Goal: Task Accomplishment & Management: Manage account settings

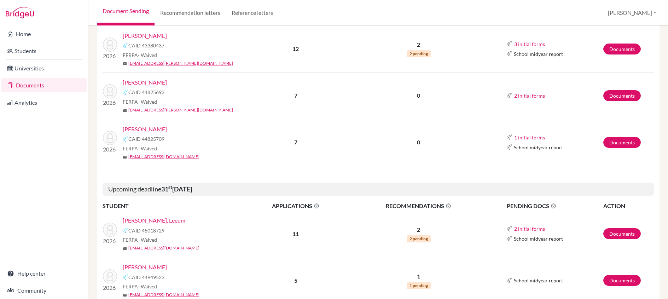
scroll to position [153, 0]
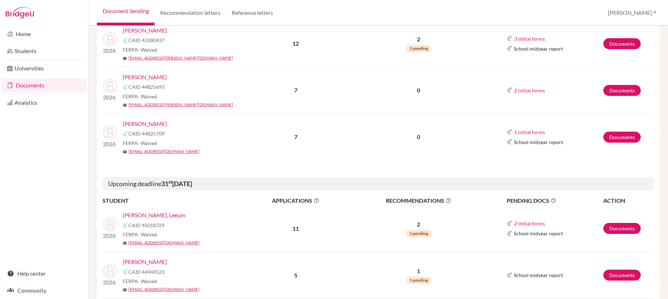
click at [158, 217] on link "Chan Pak, Leeum" at bounding box center [154, 215] width 63 height 8
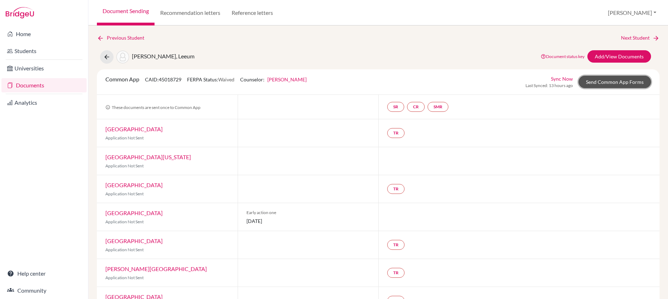
click at [599, 80] on link "Send Common App Forms" at bounding box center [614, 82] width 72 height 12
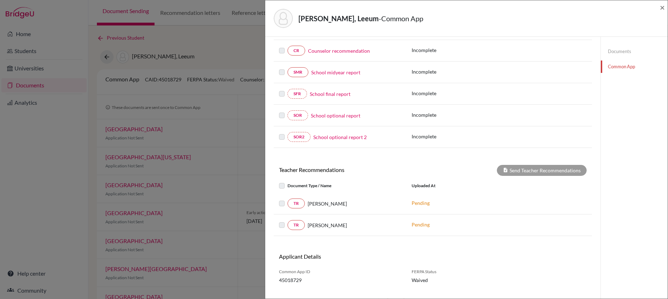
scroll to position [111, 0]
drag, startPoint x: 663, startPoint y: 8, endPoint x: 643, endPoint y: 28, distance: 29.0
click at [663, 8] on span "×" at bounding box center [662, 7] width 5 height 10
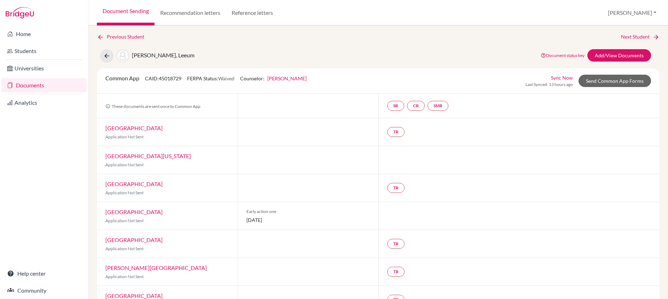
scroll to position [1, 0]
click at [134, 129] on link "Lehigh University" at bounding box center [133, 127] width 57 height 7
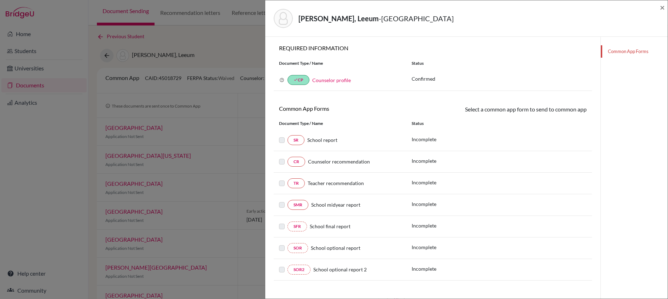
scroll to position [47, 0]
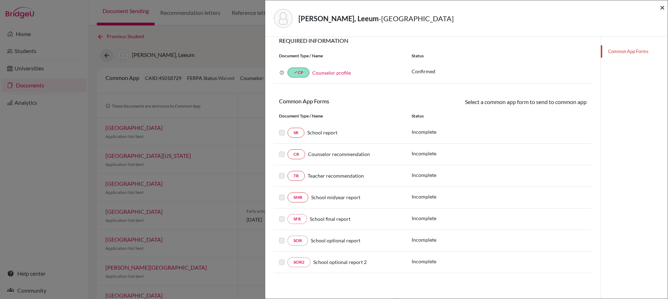
click at [661, 7] on span "×" at bounding box center [662, 7] width 5 height 10
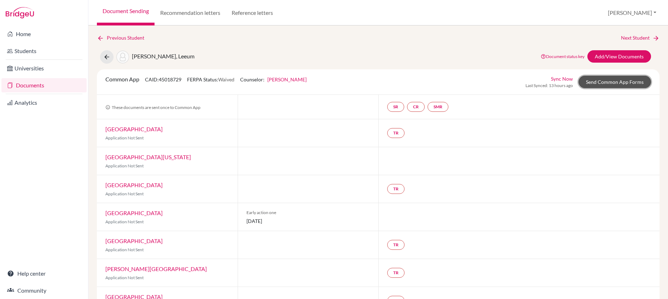
click at [591, 82] on link "Send Common App Forms" at bounding box center [614, 82] width 72 height 12
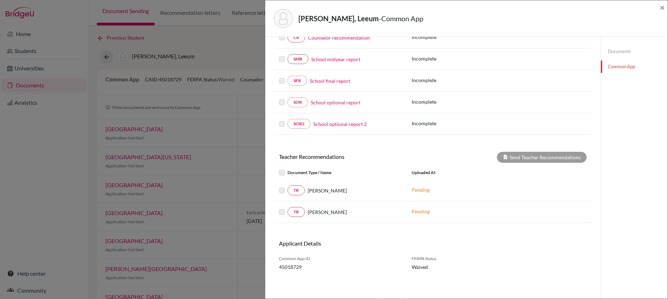
scroll to position [125, 0]
click at [662, 9] on span "×" at bounding box center [662, 7] width 5 height 10
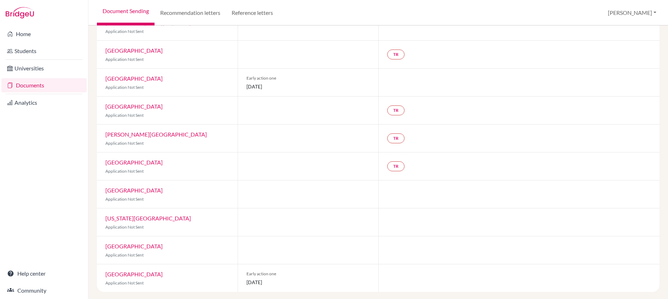
scroll to position [136, 0]
click at [166, 218] on link "[US_STATE][GEOGRAPHIC_DATA]" at bounding box center [148, 216] width 86 height 7
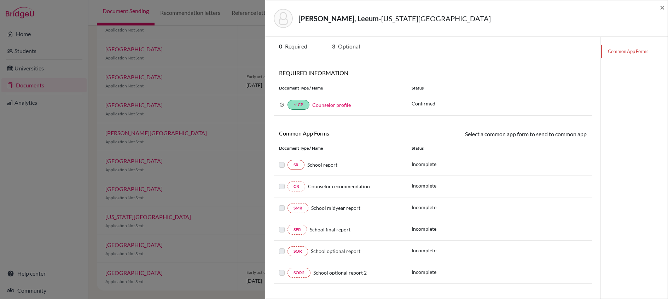
scroll to position [37, 0]
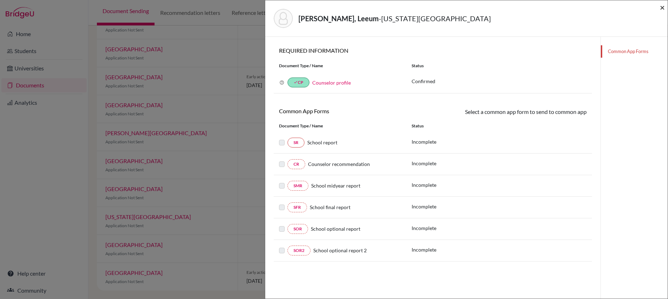
click at [663, 7] on span "×" at bounding box center [662, 7] width 5 height 10
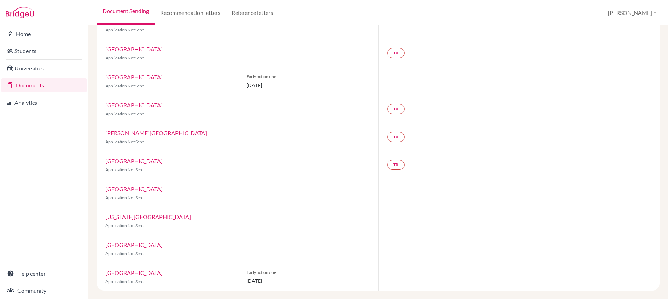
click at [116, 51] on link "Drexel University" at bounding box center [133, 49] width 57 height 7
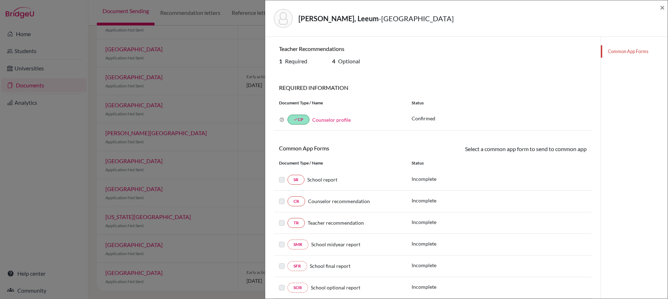
scroll to position [47, 0]
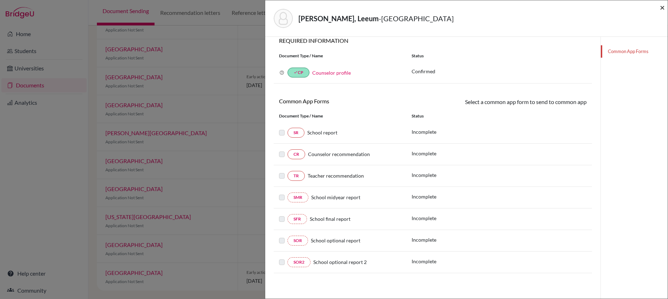
click at [661, 7] on span "×" at bounding box center [662, 7] width 5 height 10
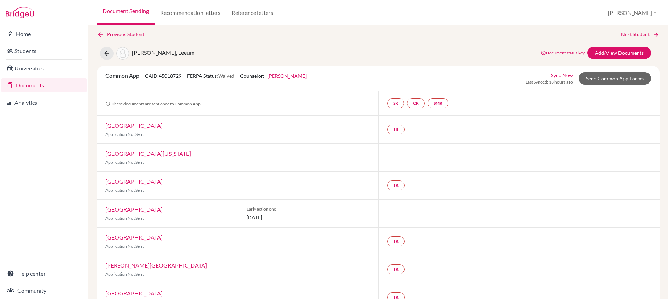
scroll to position [4, 0]
click at [559, 73] on link "Sync Now" at bounding box center [562, 74] width 22 height 7
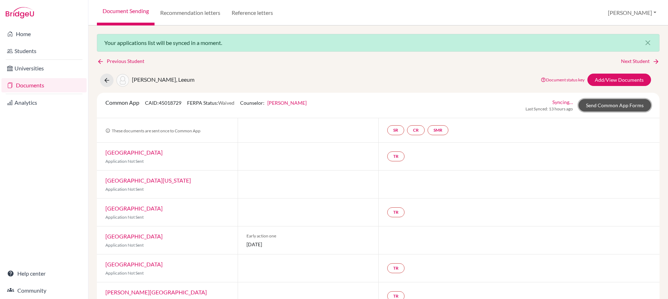
click at [621, 108] on link "Send Common App Forms" at bounding box center [614, 105] width 72 height 12
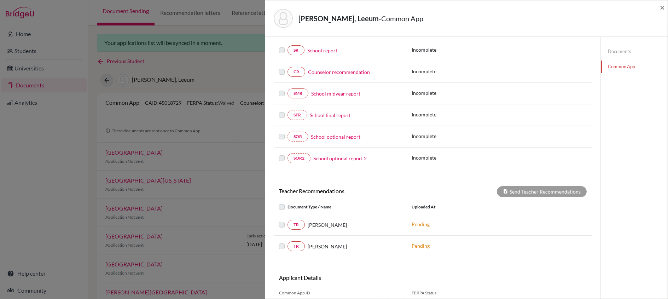
scroll to position [123, 0]
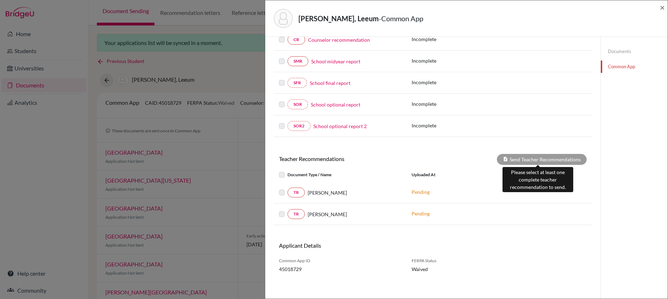
click at [545, 162] on div "Send Teacher Recommendations" at bounding box center [542, 159] width 90 height 11
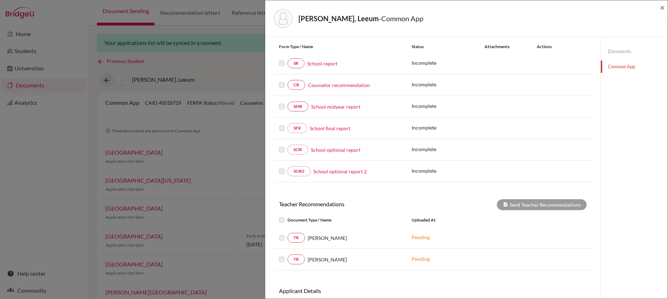
scroll to position [0, 0]
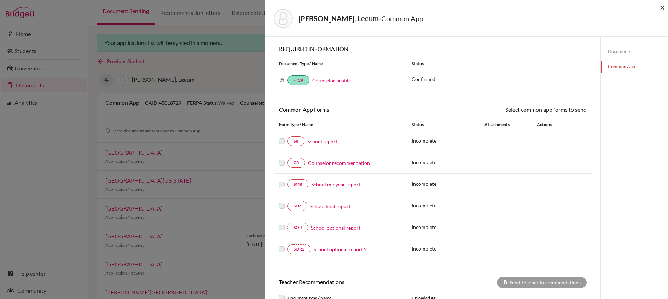
click at [663, 10] on span "×" at bounding box center [662, 7] width 5 height 10
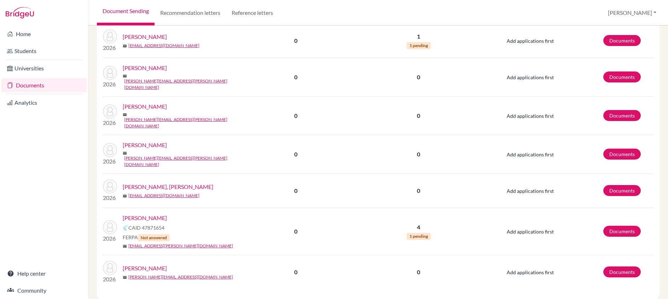
scroll to position [867, 0]
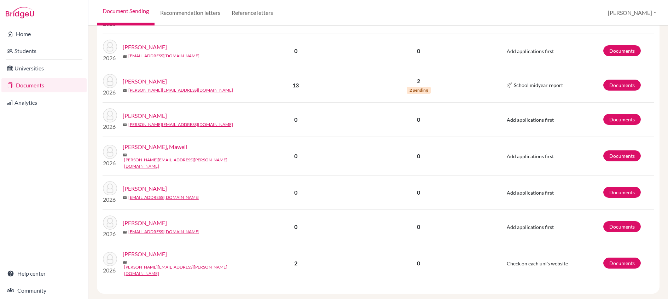
scroll to position [356, 0]
click at [149, 77] on link "Peterson, Hannah" at bounding box center [145, 81] width 44 height 8
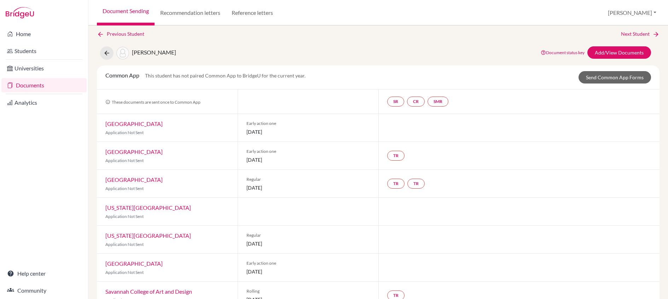
scroll to position [5, 0]
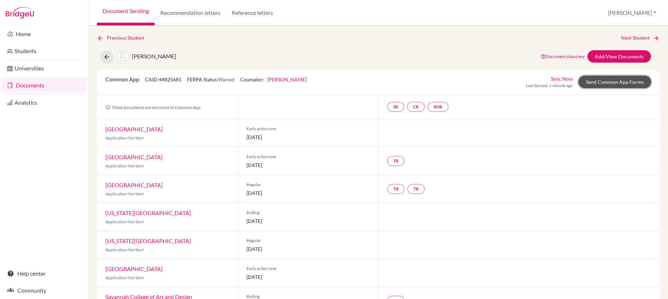
click at [598, 81] on link "Send Common App Forms" at bounding box center [614, 82] width 72 height 12
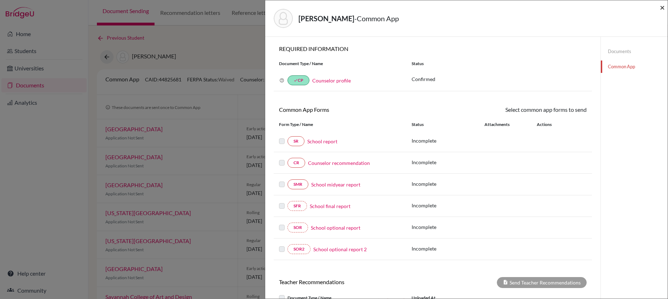
click at [663, 9] on span "×" at bounding box center [662, 7] width 5 height 10
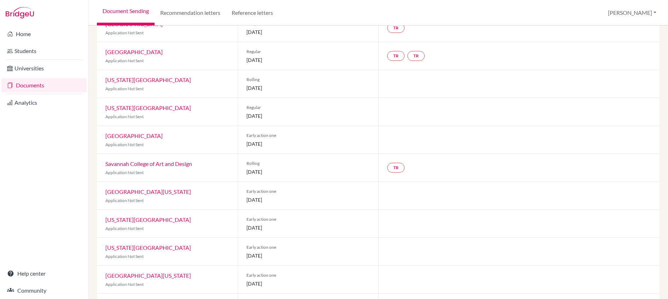
scroll to position [136, 0]
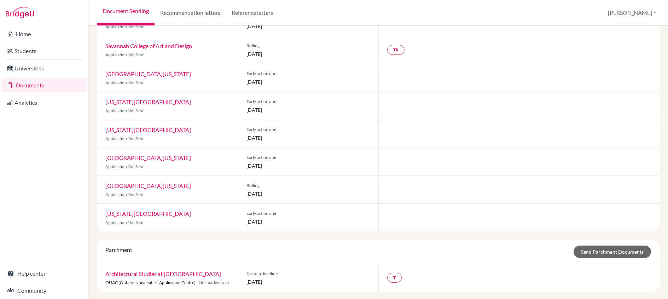
scroll to position [252, 0]
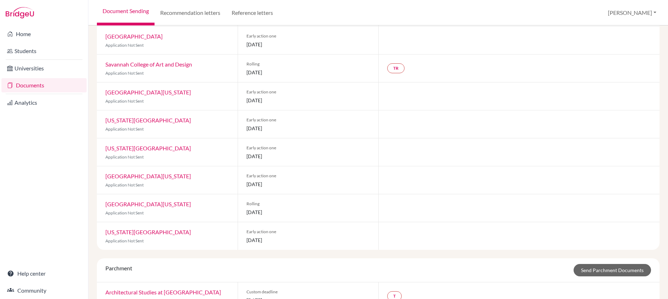
scroll to position [344, 0]
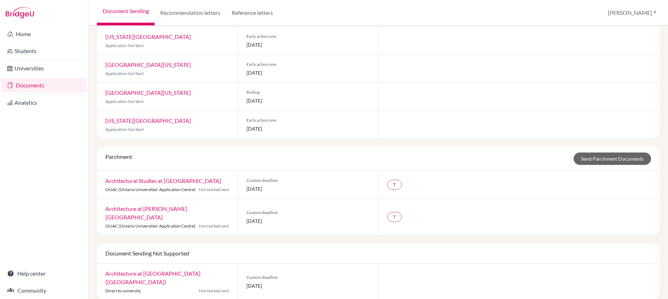
scroll to position [344, 0]
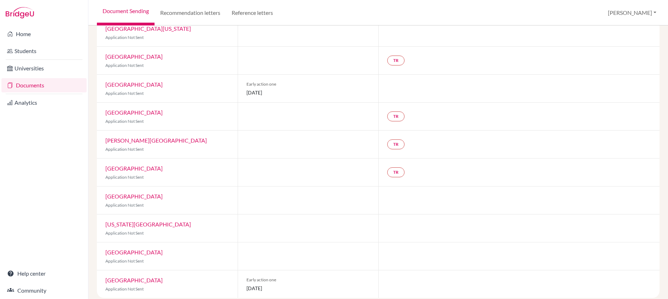
scroll to position [9, 0]
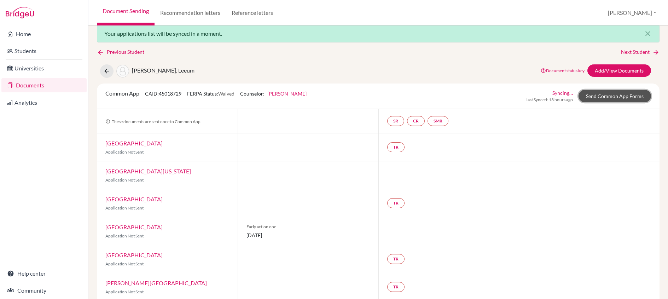
click at [600, 95] on link "Send Common App Forms" at bounding box center [614, 96] width 72 height 12
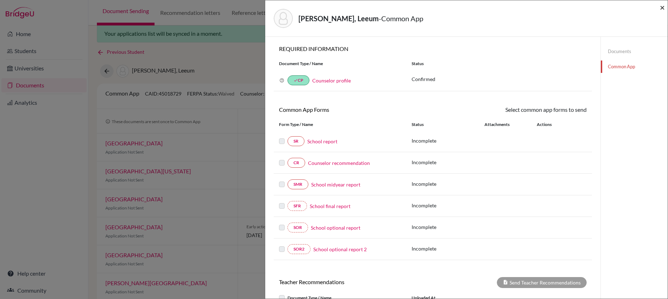
click at [663, 8] on span "×" at bounding box center [662, 7] width 5 height 10
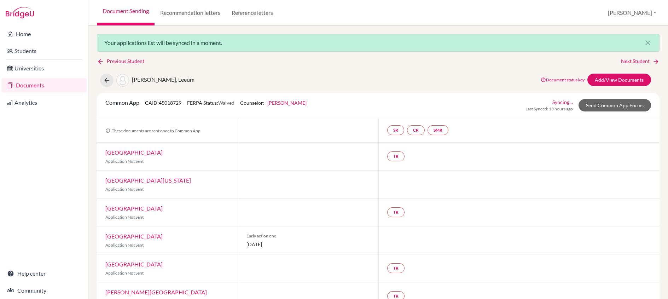
click at [42, 85] on link "Documents" at bounding box center [43, 85] width 85 height 14
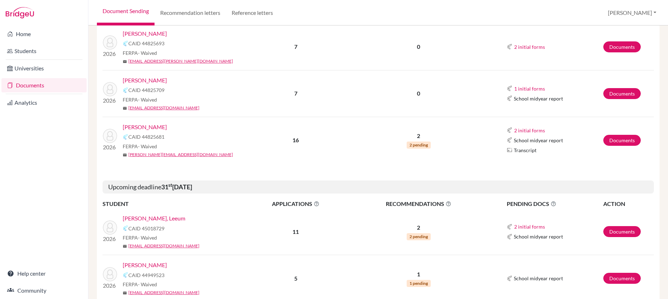
scroll to position [194, 0]
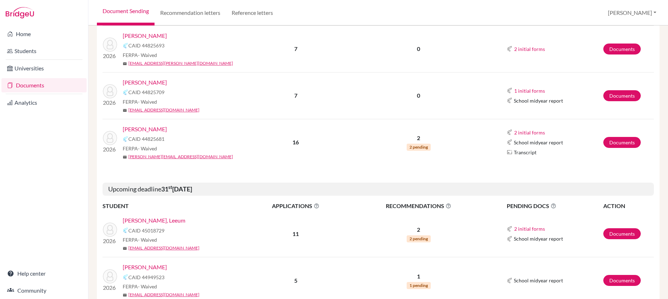
click at [158, 130] on link "[PERSON_NAME]" at bounding box center [145, 129] width 44 height 8
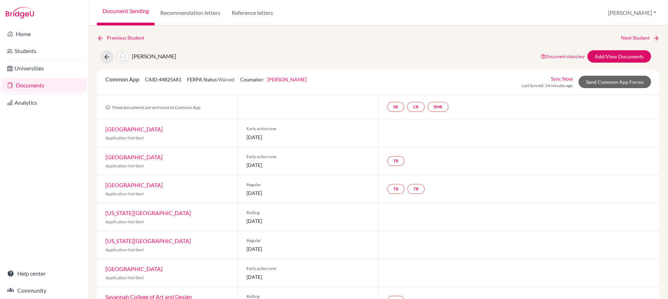
scroll to position [10, 0]
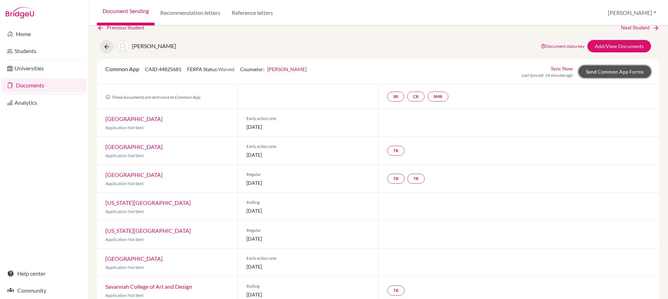
click at [595, 72] on link "Send Common App Forms" at bounding box center [614, 71] width 72 height 12
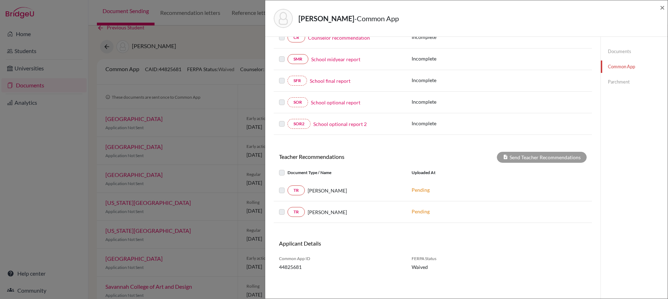
scroll to position [125, 0]
click at [662, 8] on span "×" at bounding box center [662, 7] width 5 height 10
